Goal: Task Accomplishment & Management: Use online tool/utility

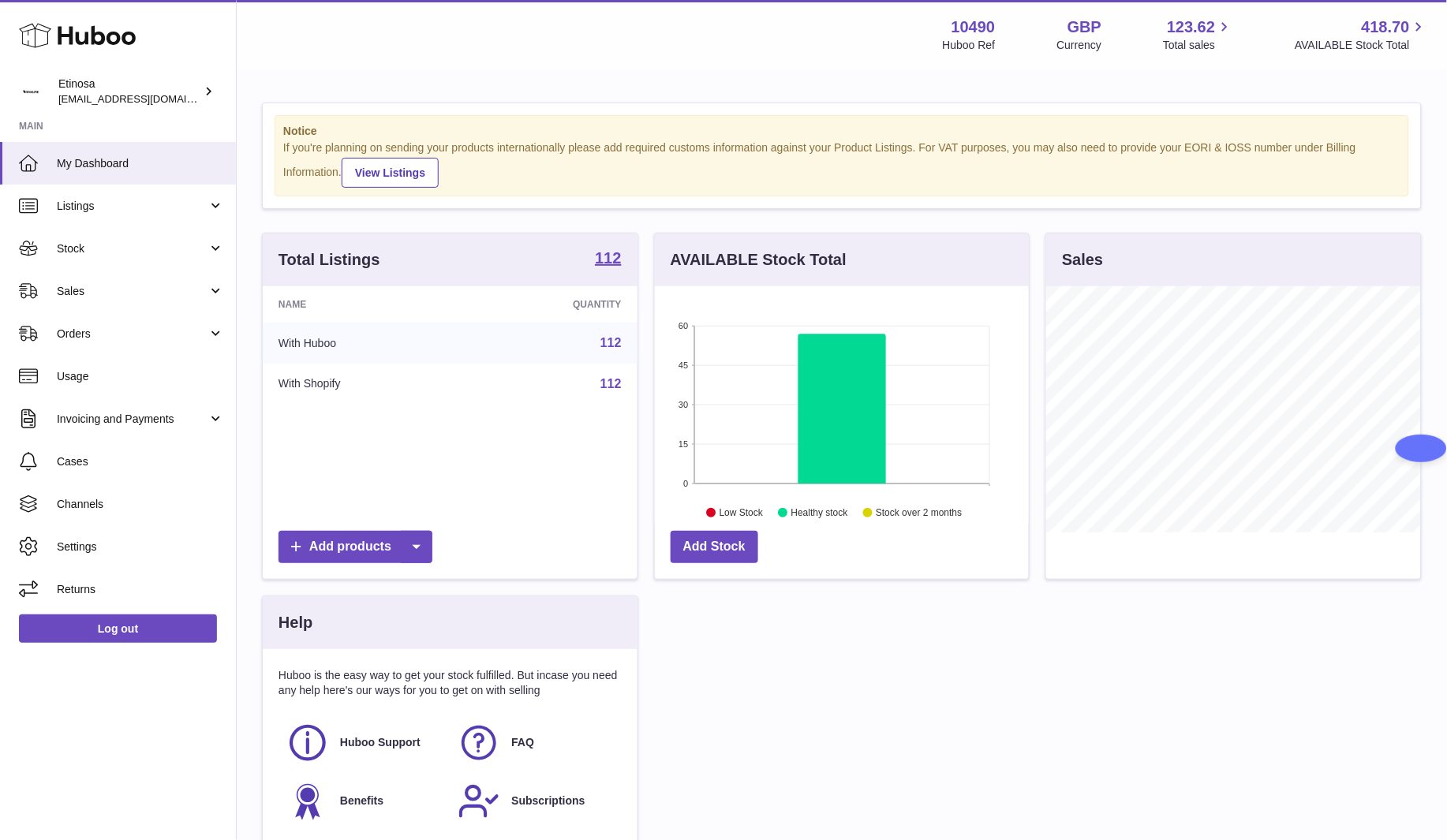
scroll to position [246, 375]
click at [101, 755] on div "Huboo Etinosa [EMAIL_ADDRESS][DOMAIN_NAME] Main My Dashboard Listings Not with …" at bounding box center [118, 420] width 236 height 840
drag, startPoint x: 83, startPoint y: 285, endPoint x: 96, endPoint y: 284, distance: 13.0
click at [83, 285] on span "Sales" at bounding box center [132, 292] width 151 height 15
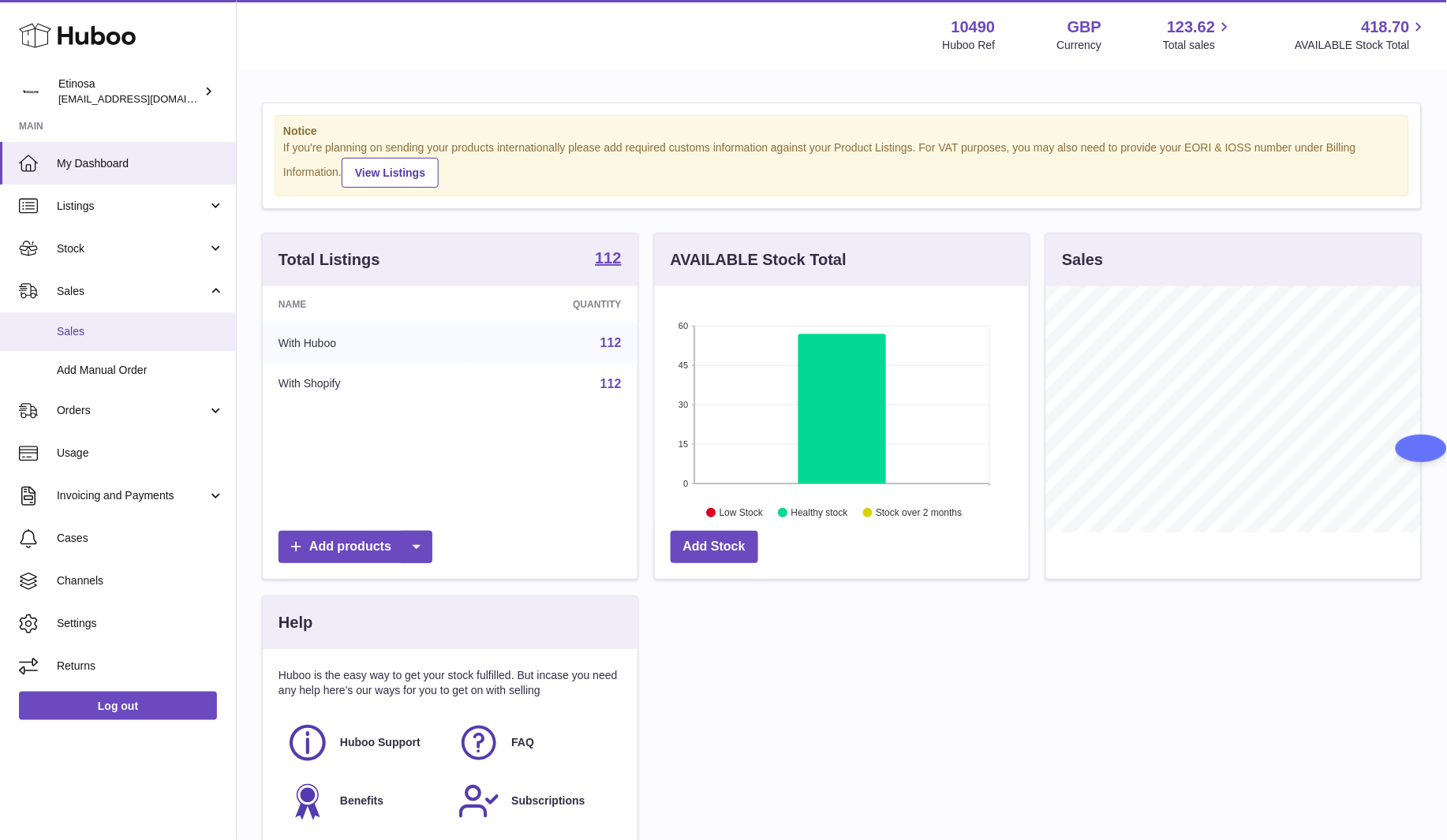
click at [101, 324] on span "Sales" at bounding box center [140, 332] width 167 height 15
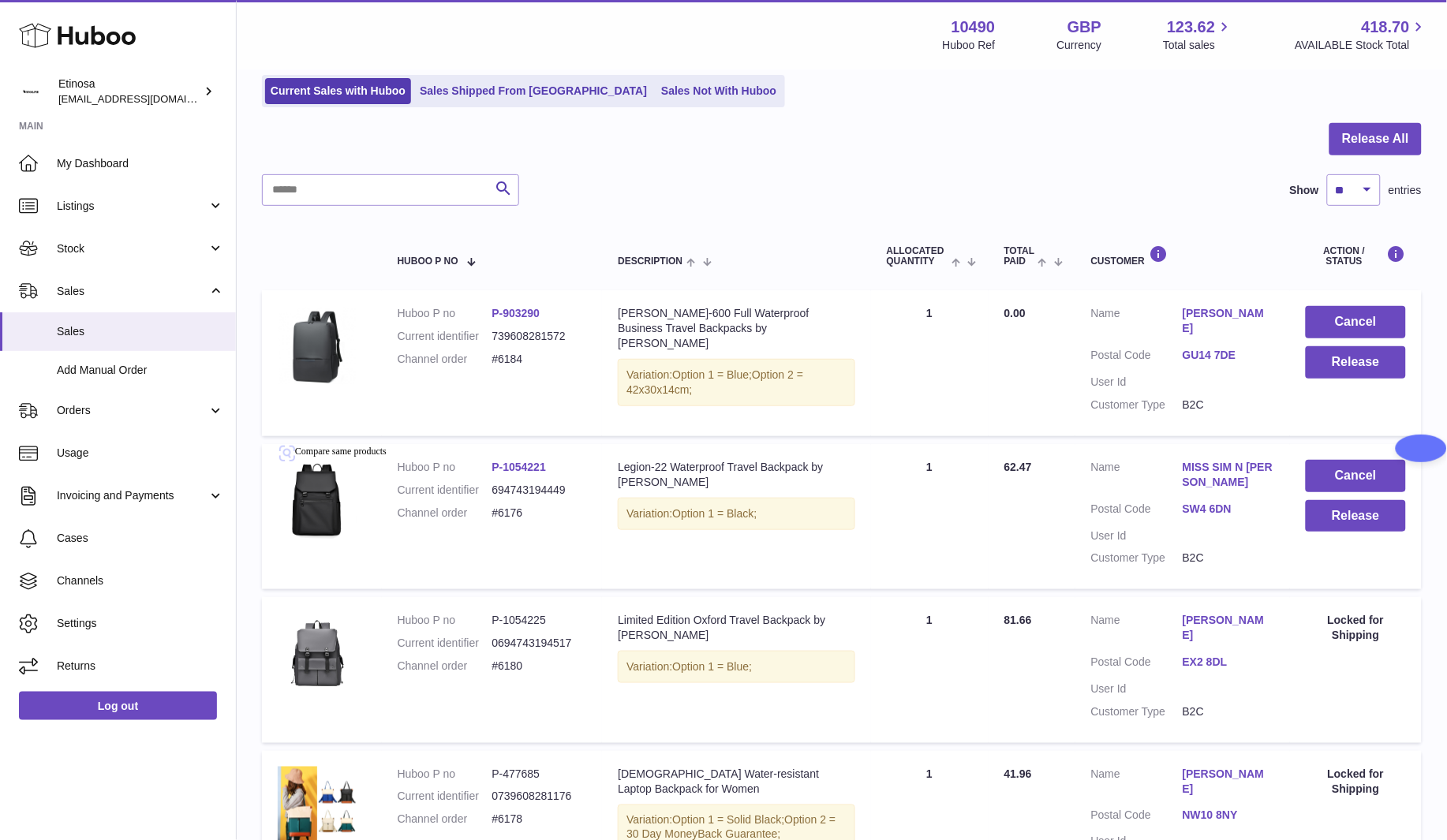
scroll to position [232, 0]
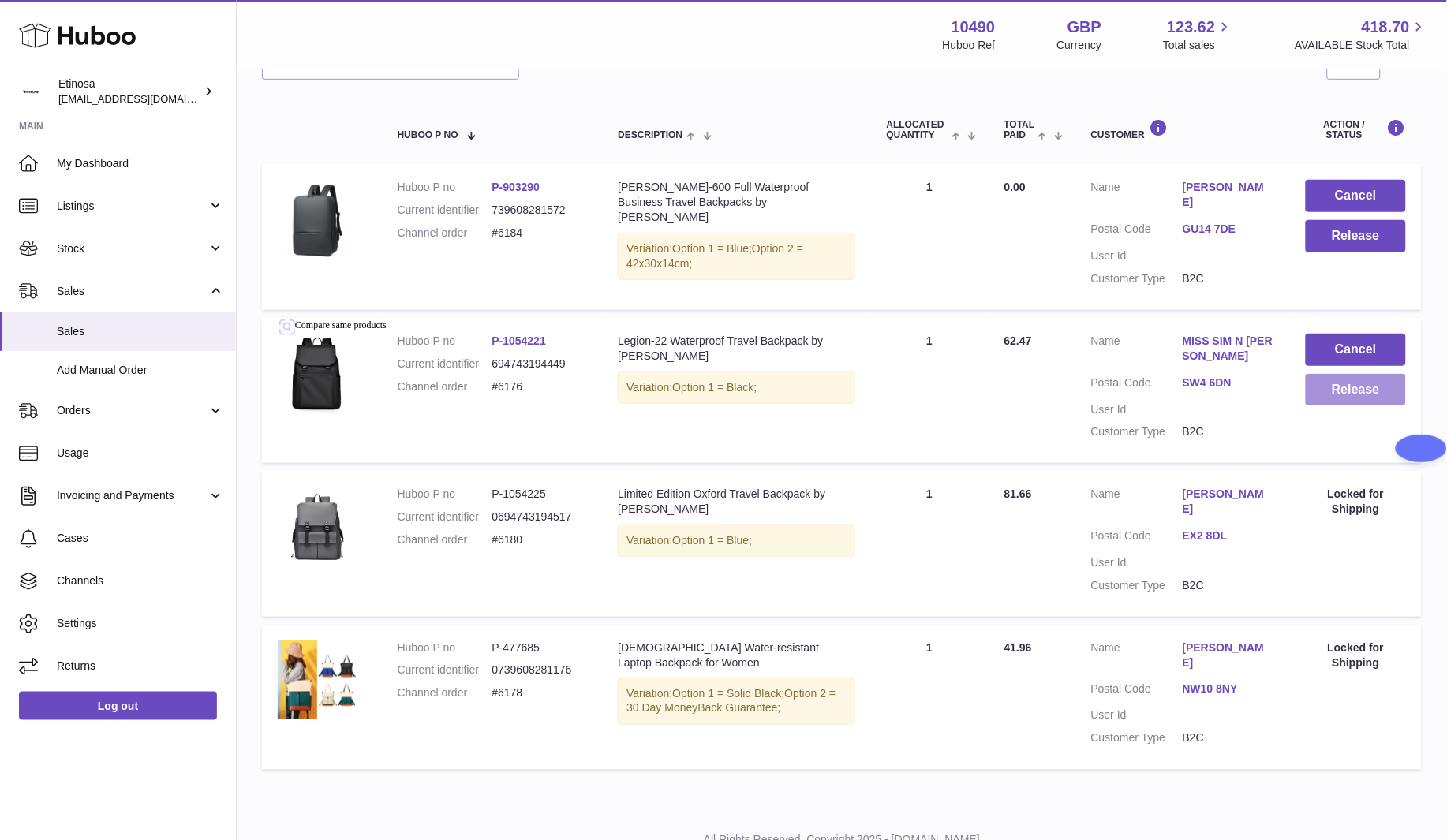
click at [1351, 374] on button "Release" at bounding box center [1356, 390] width 101 height 33
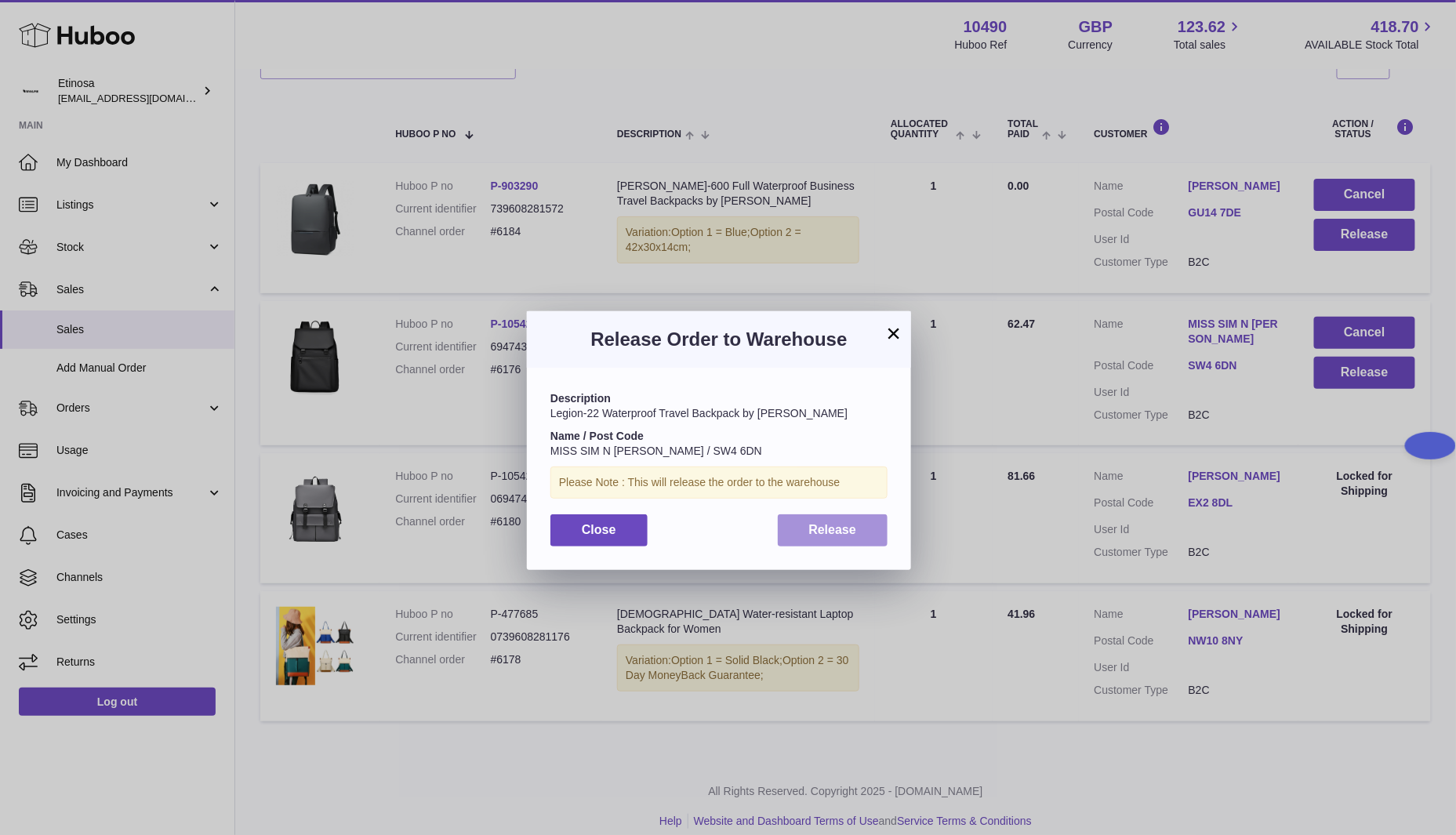
click at [845, 536] on span "Release" at bounding box center [833, 530] width 48 height 13
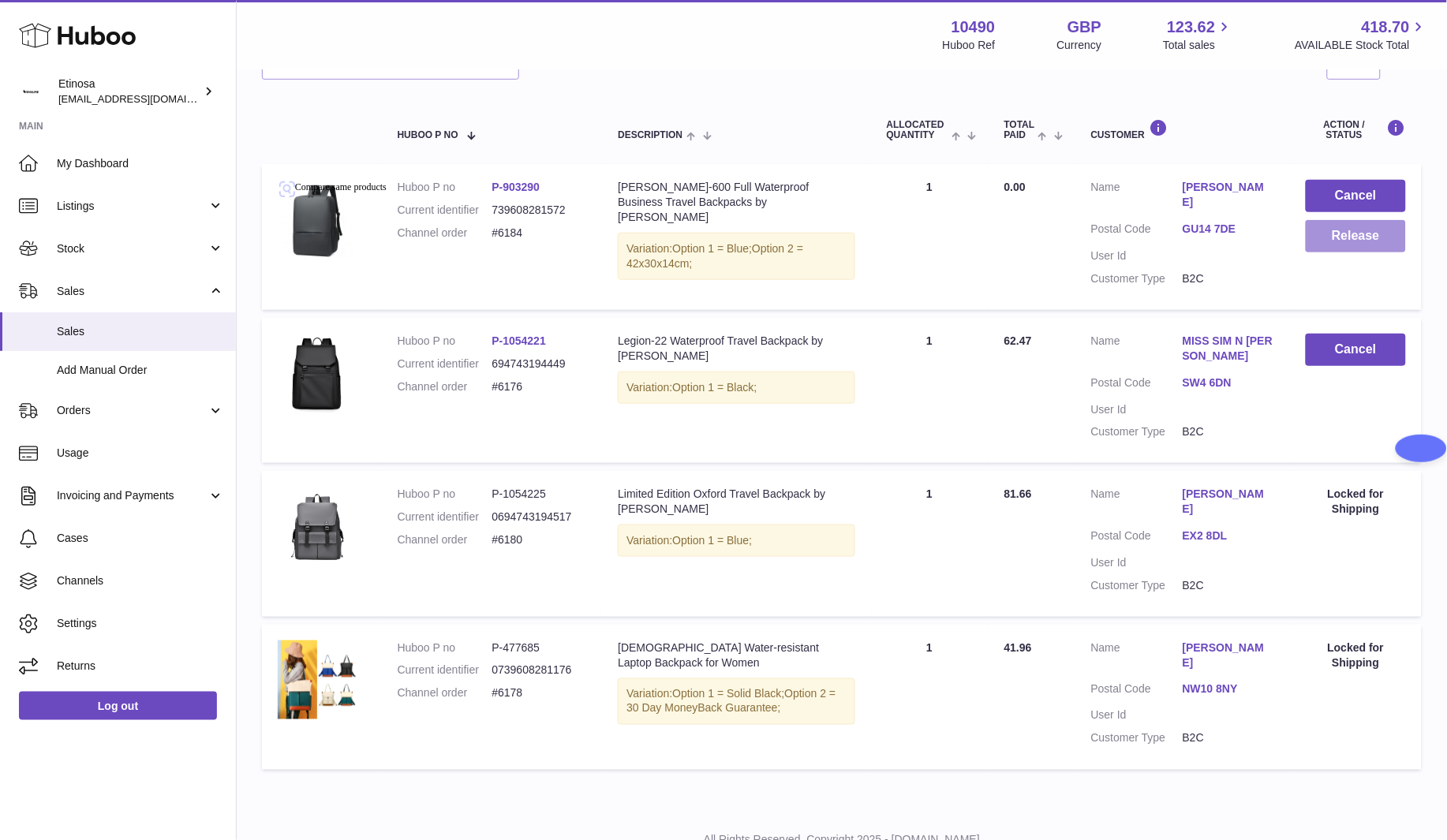
click at [1361, 239] on button "Release" at bounding box center [1356, 236] width 101 height 33
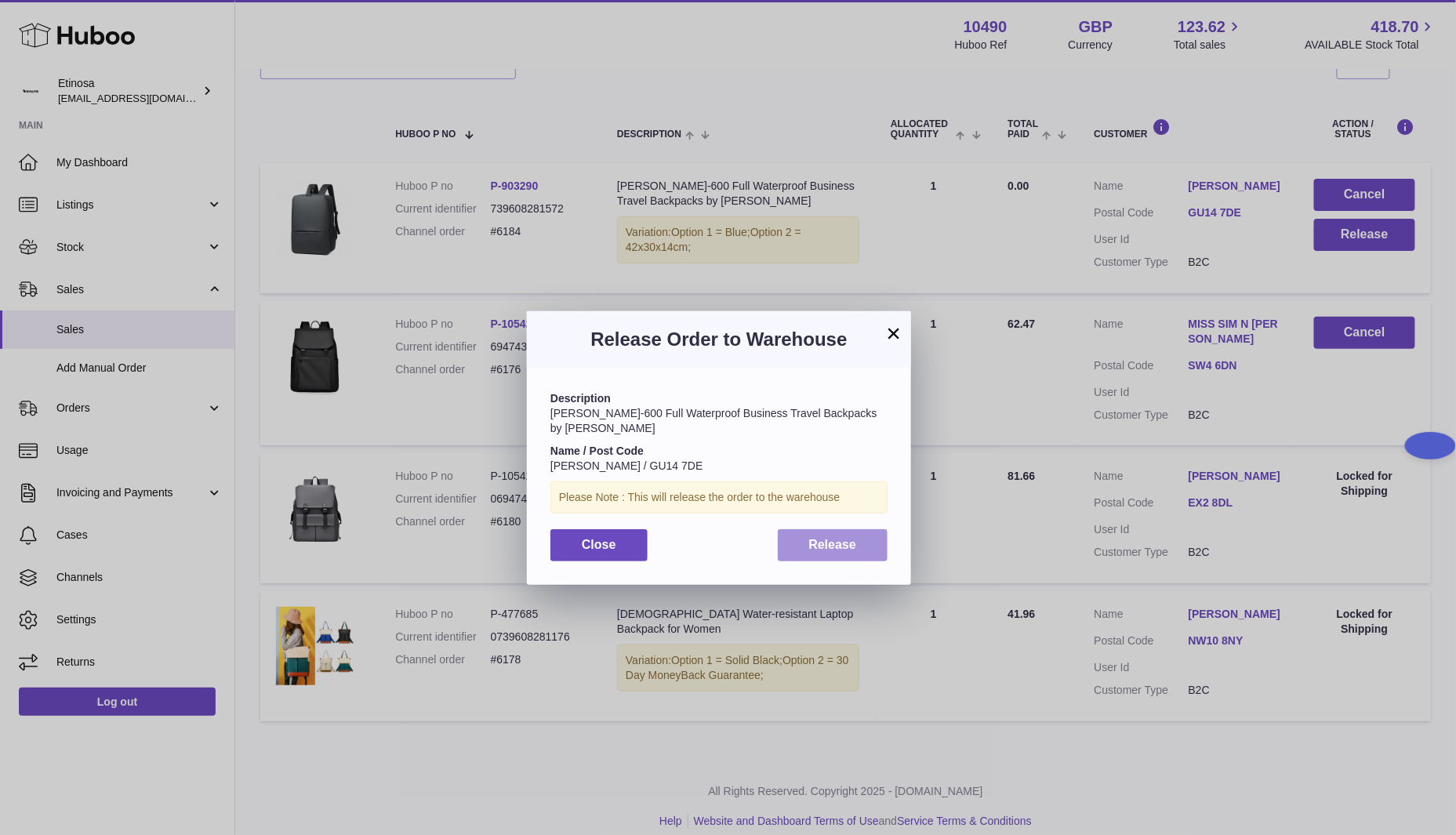
click at [830, 538] on span "Release" at bounding box center [833, 545] width 48 height 13
